Goal: Information Seeking & Learning: Stay updated

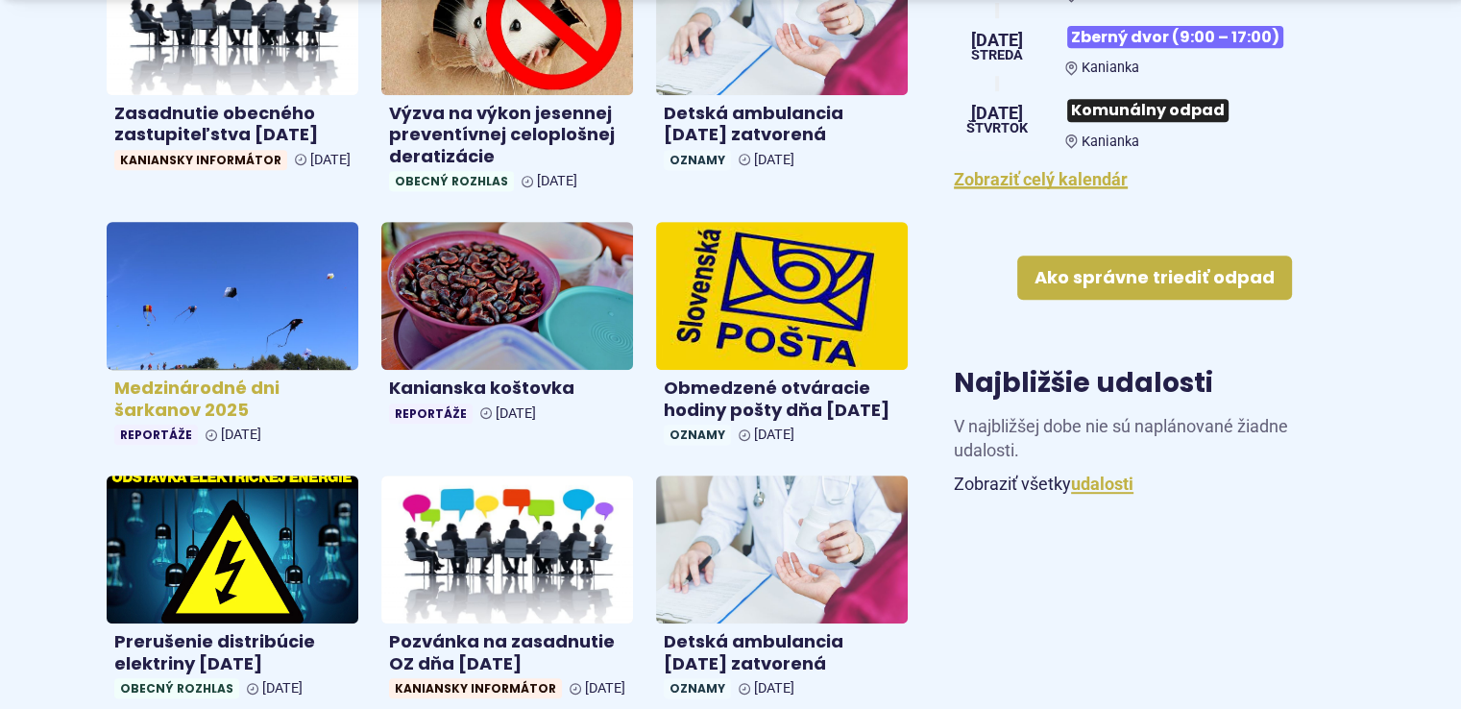
scroll to position [1056, 0]
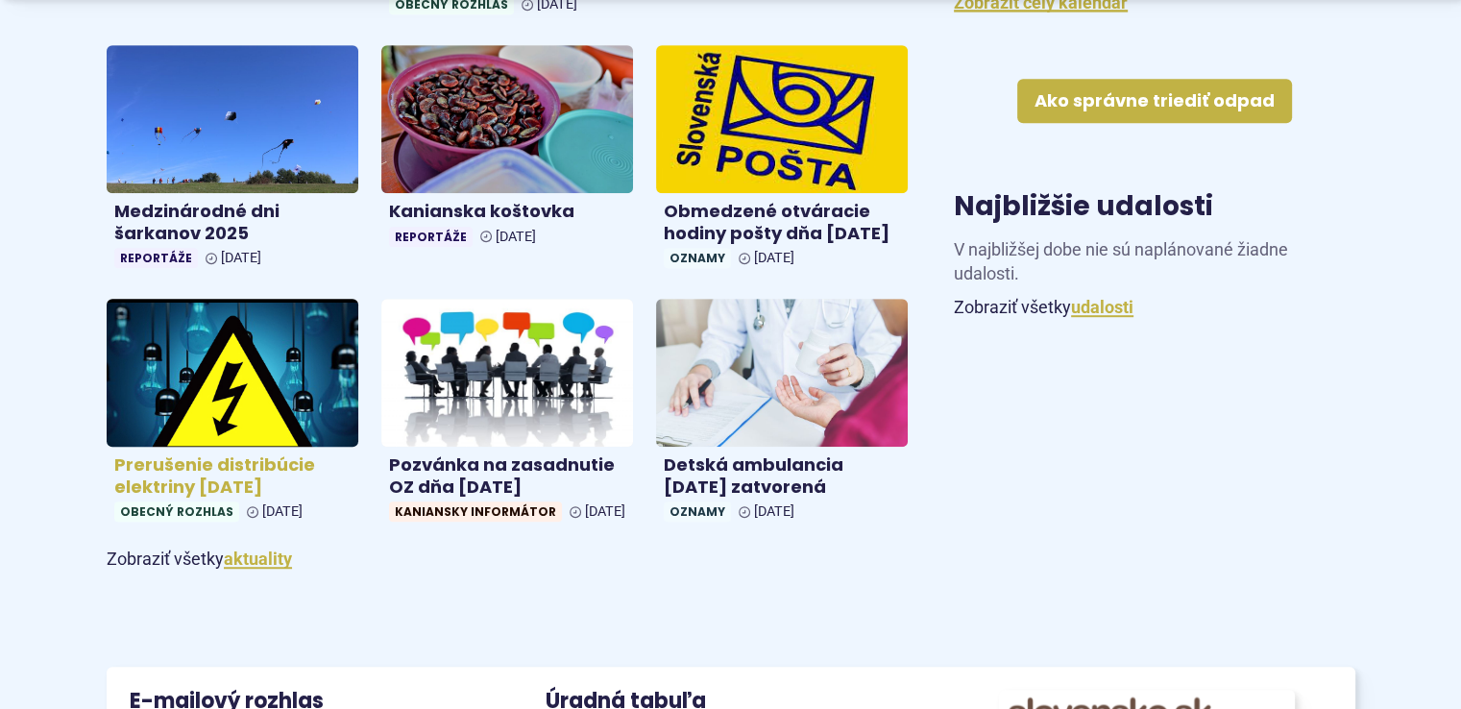
click at [204, 377] on img at bounding box center [232, 373] width 290 height 170
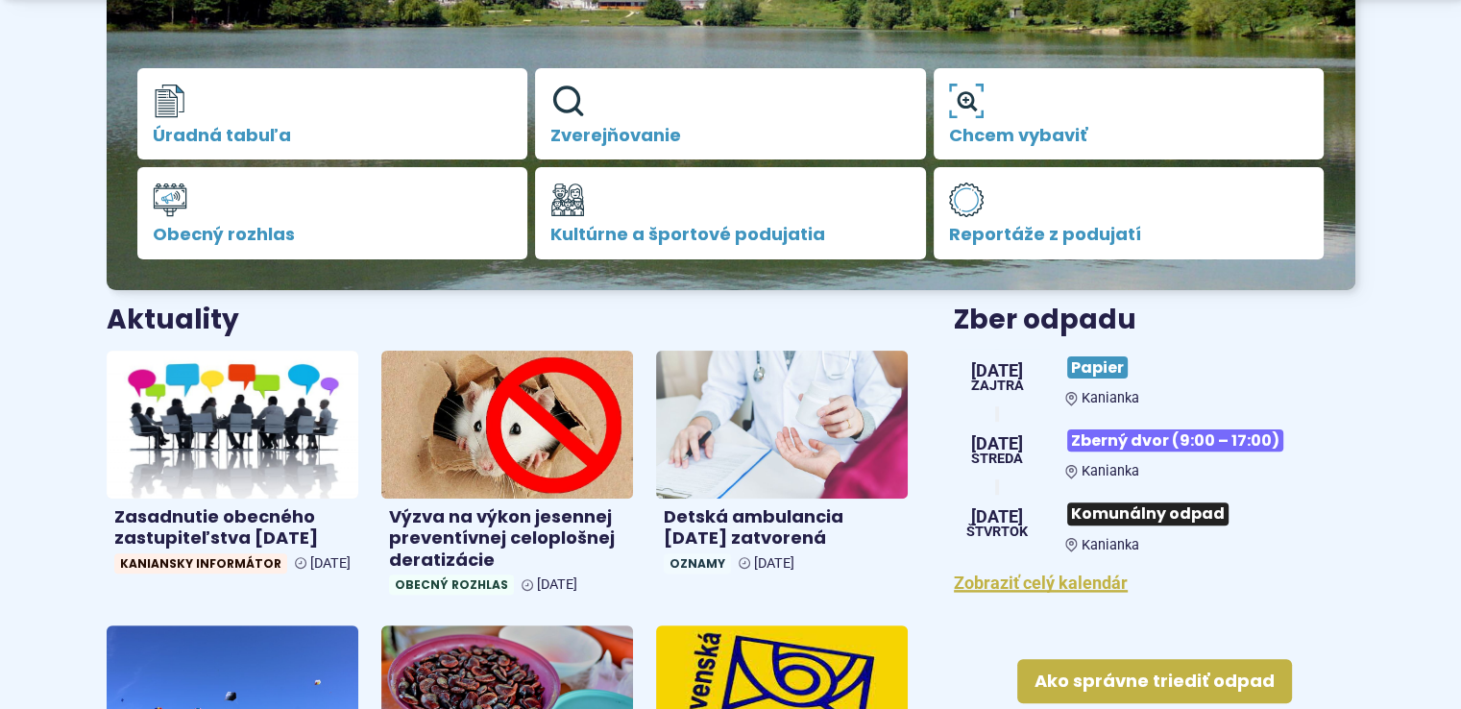
scroll to position [480, 0]
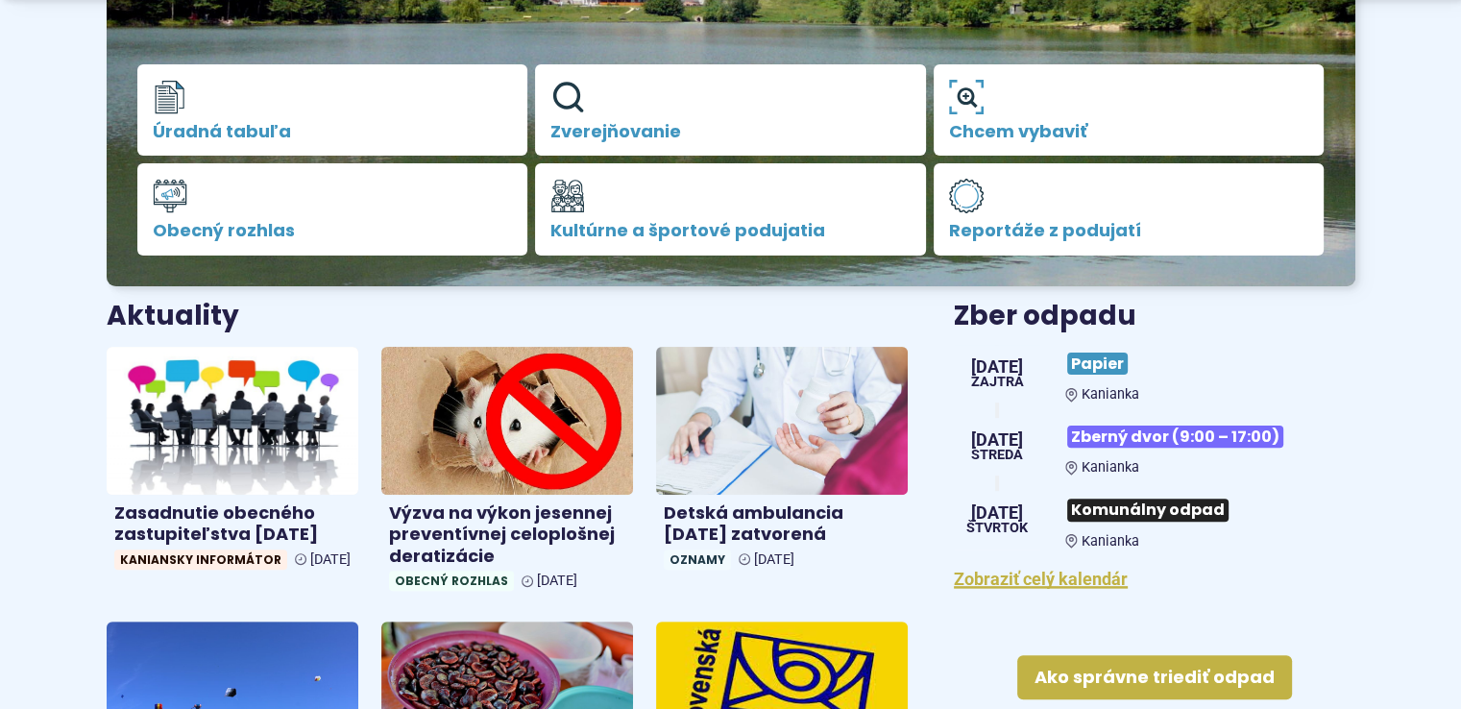
click at [1030, 366] on p "[DATE][PERSON_NAME]" at bounding box center [997, 374] width 86 height 58
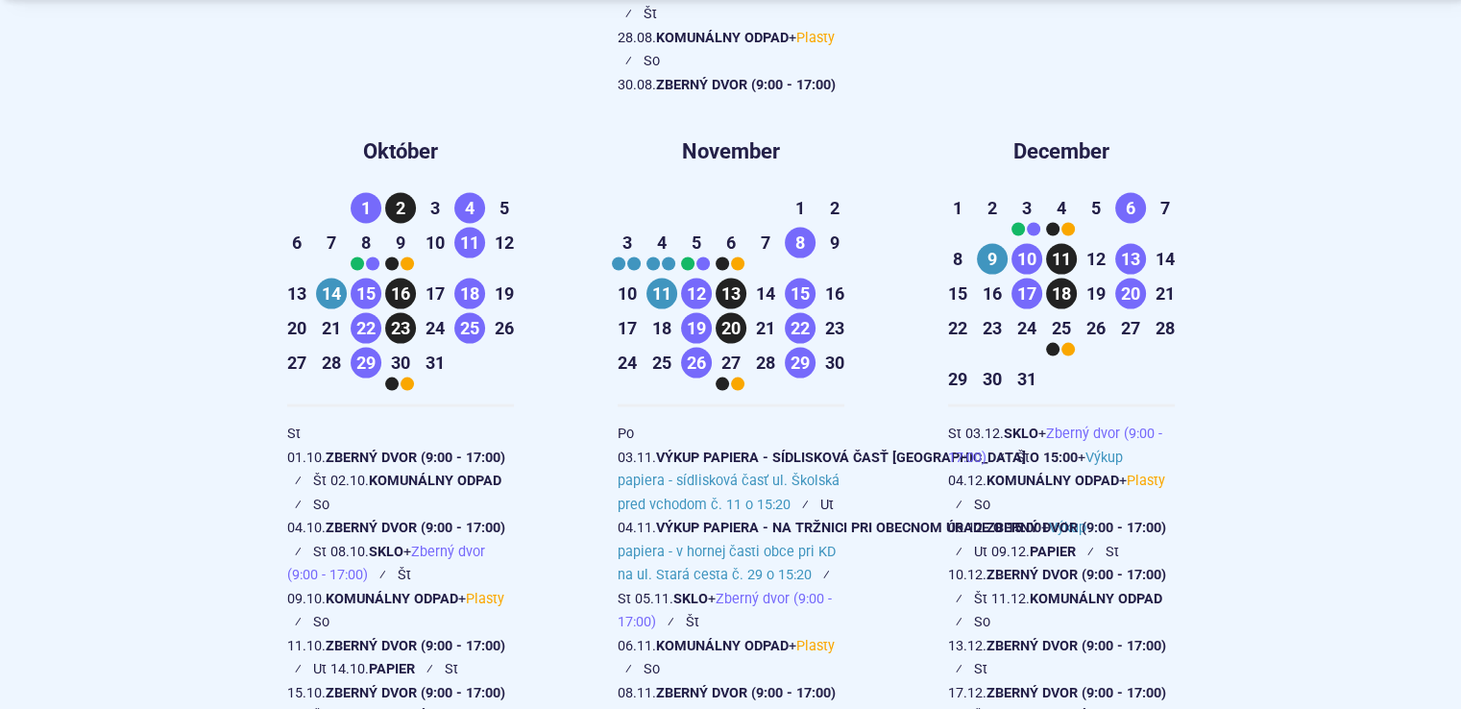
scroll to position [3937, 0]
